Goal: Information Seeking & Learning: Learn about a topic

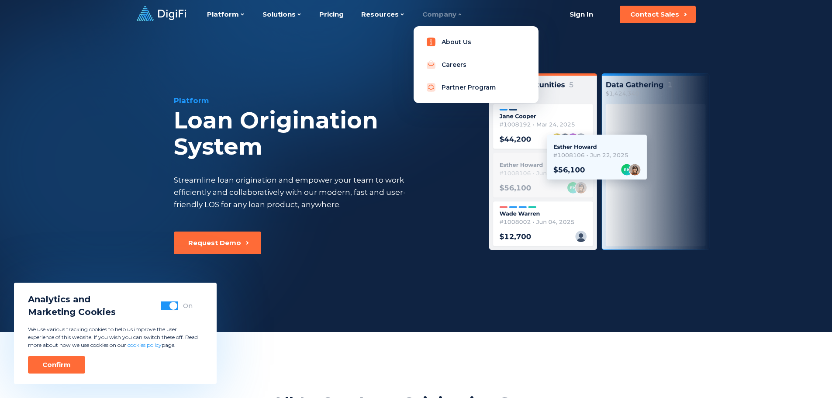
click at [429, 37] on icon at bounding box center [431, 42] width 10 height 10
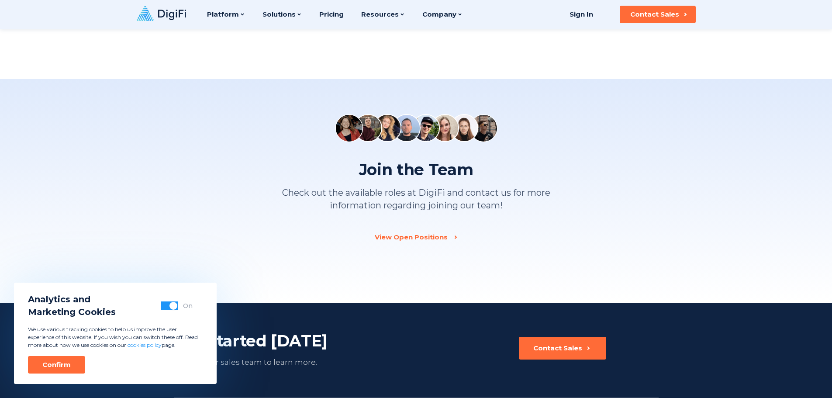
scroll to position [1091, 0]
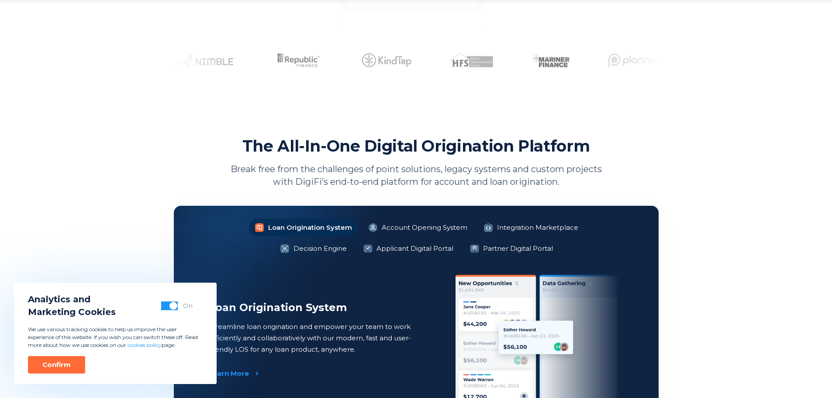
scroll to position [611, 0]
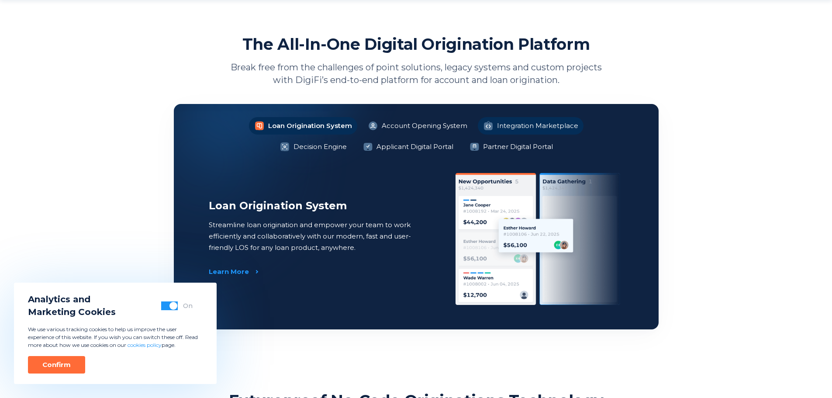
click at [494, 127] on li "Integration Marketplace" at bounding box center [531, 125] width 106 height 17
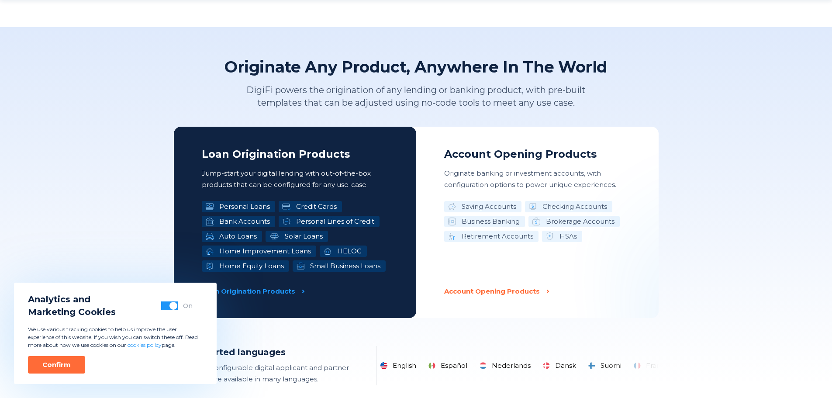
scroll to position [1310, 0]
